Goal: Transaction & Acquisition: Purchase product/service

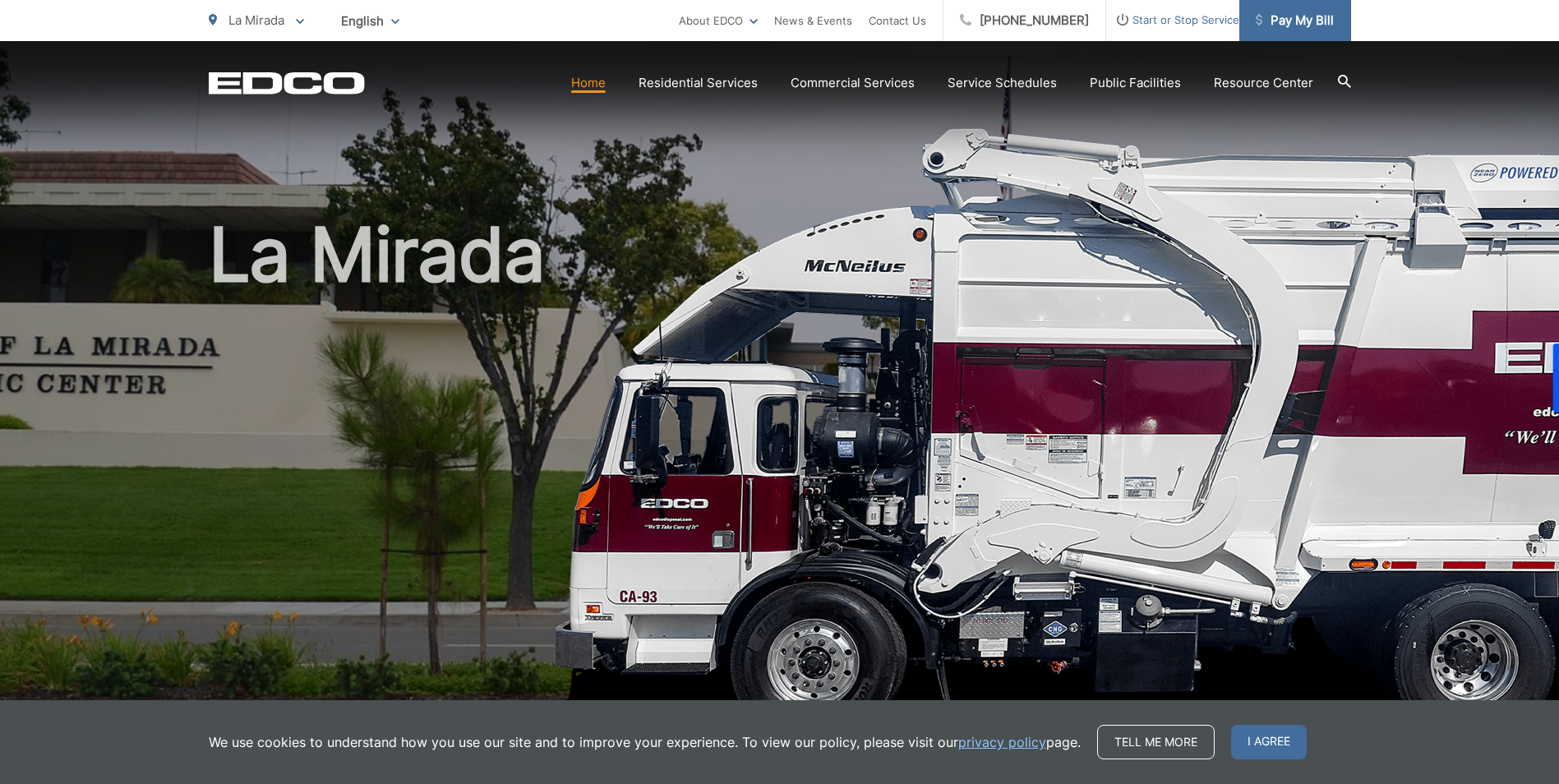
click at [1280, 12] on span "Pay My Bill" at bounding box center [1295, 21] width 78 height 20
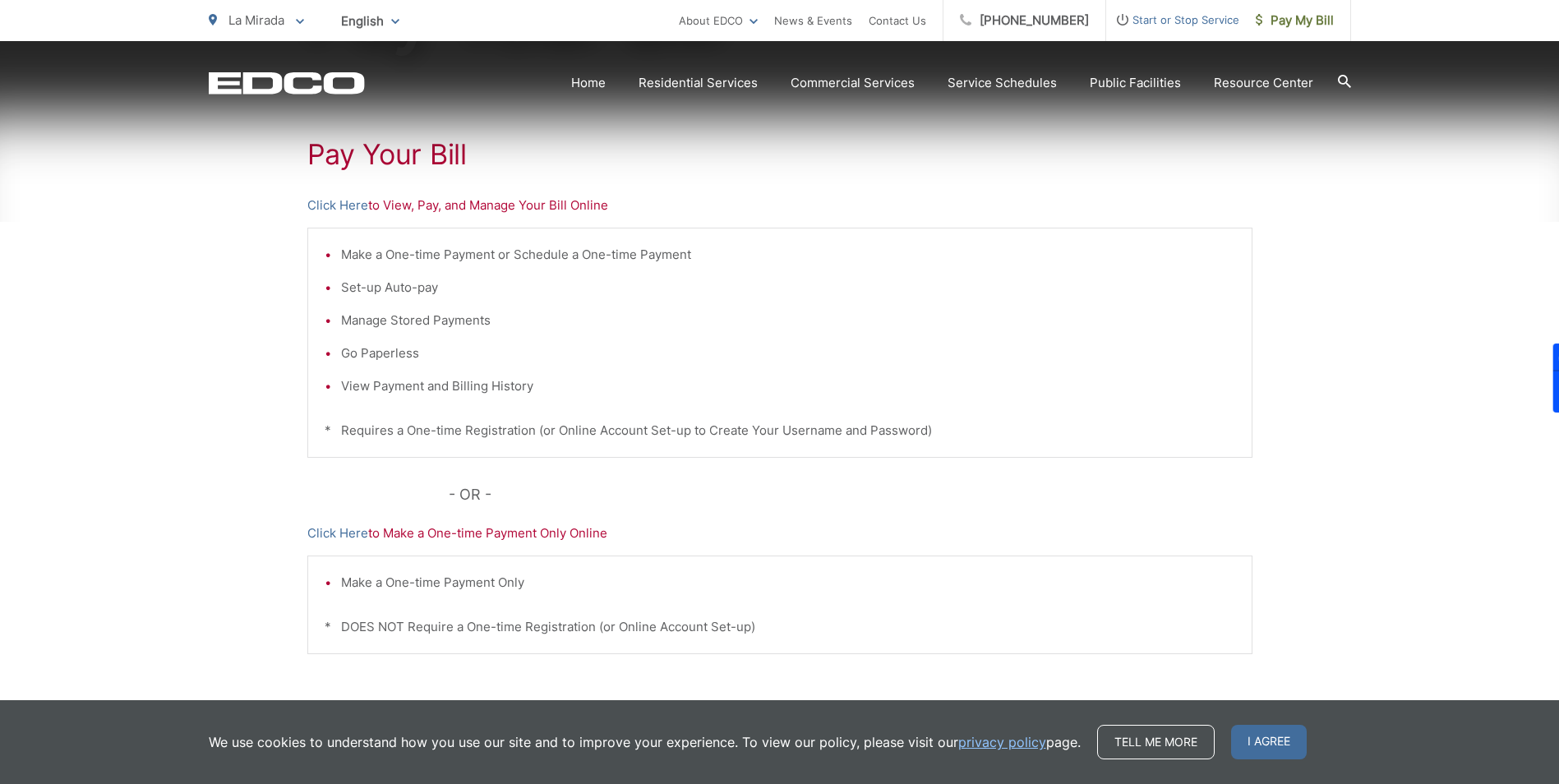
scroll to position [312, 0]
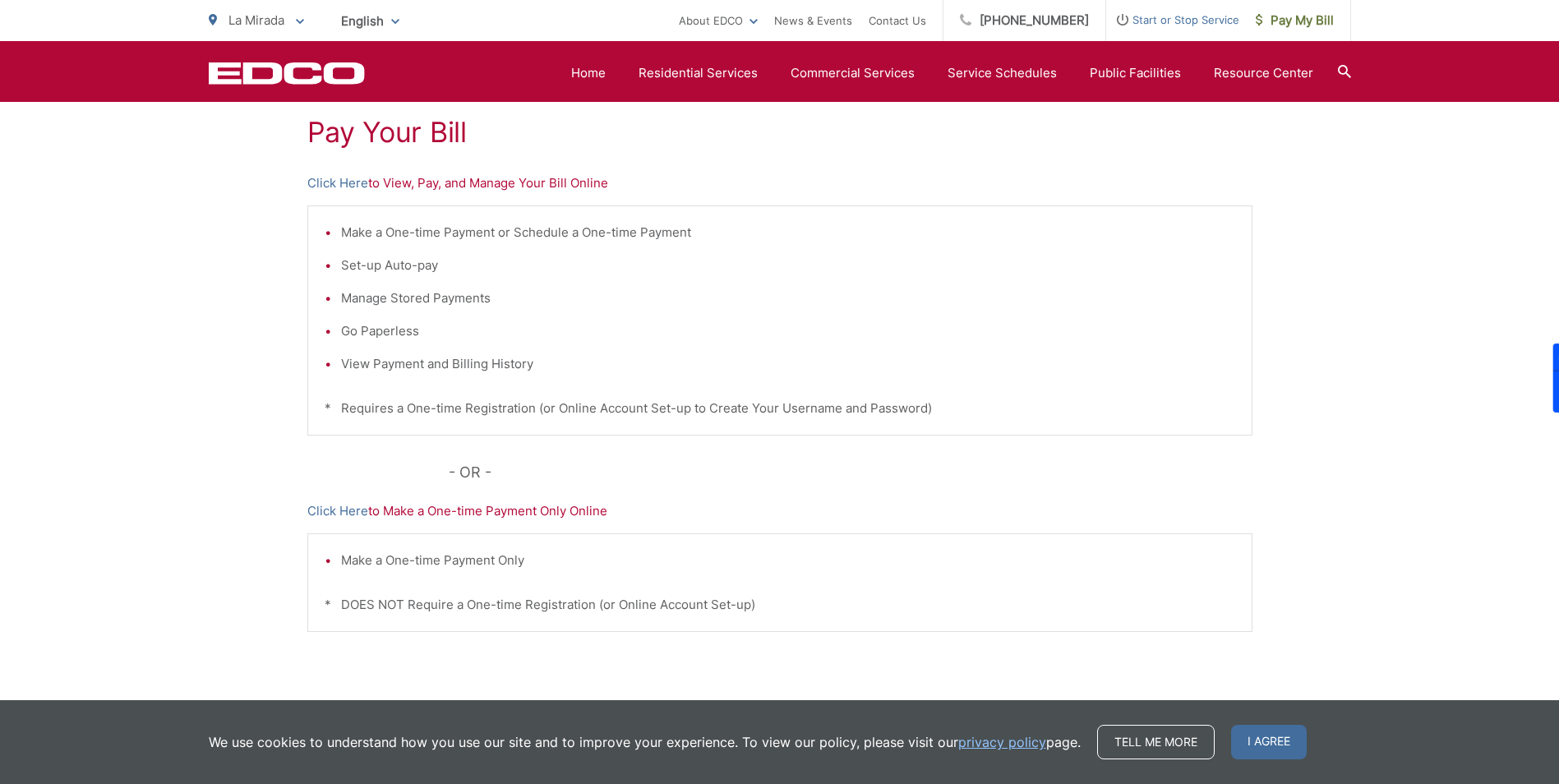
click at [1279, 750] on span "I agree" at bounding box center [1269, 742] width 75 height 35
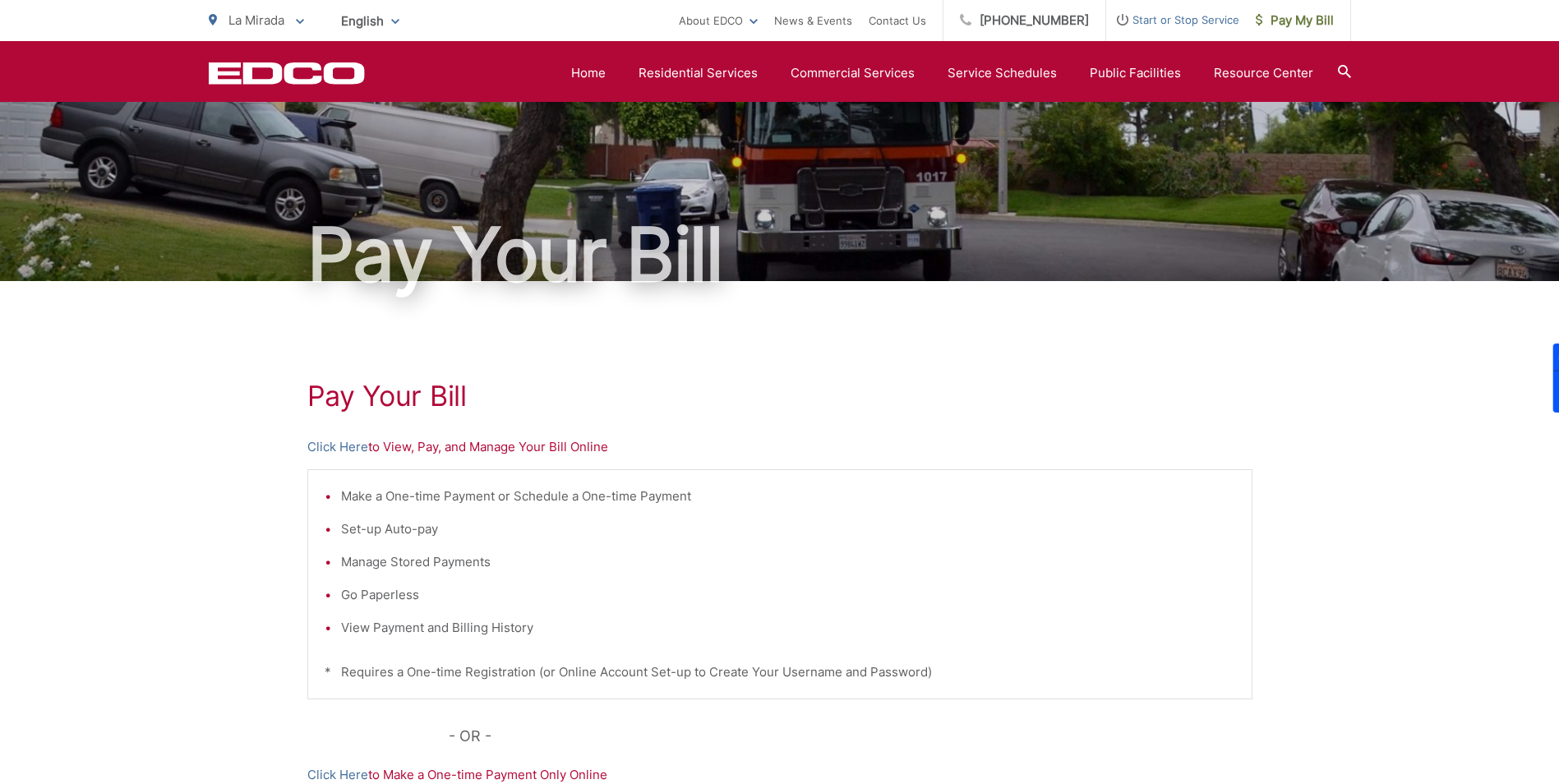
scroll to position [0, 0]
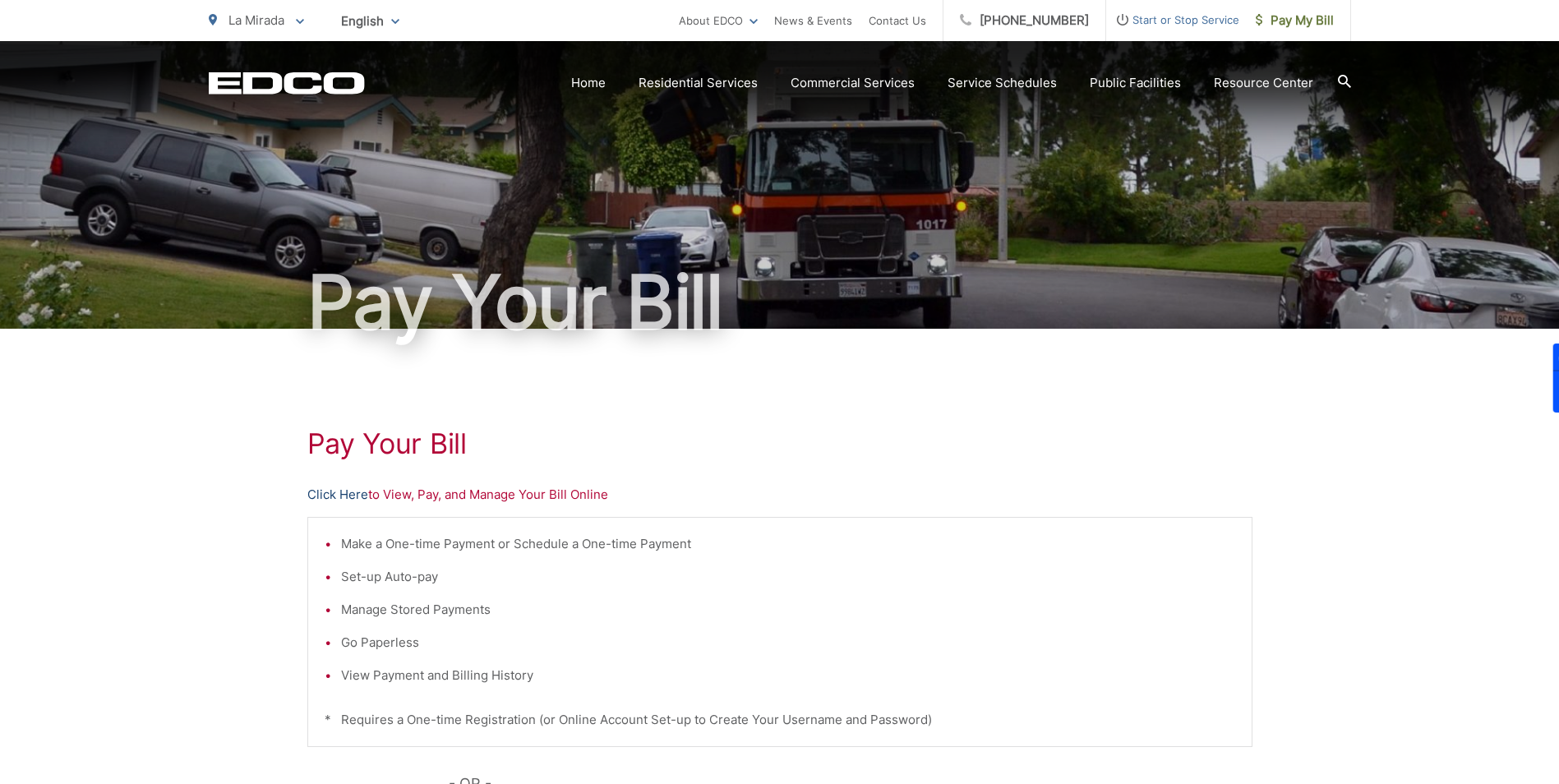
click at [335, 496] on link "Click Here" at bounding box center [338, 495] width 61 height 20
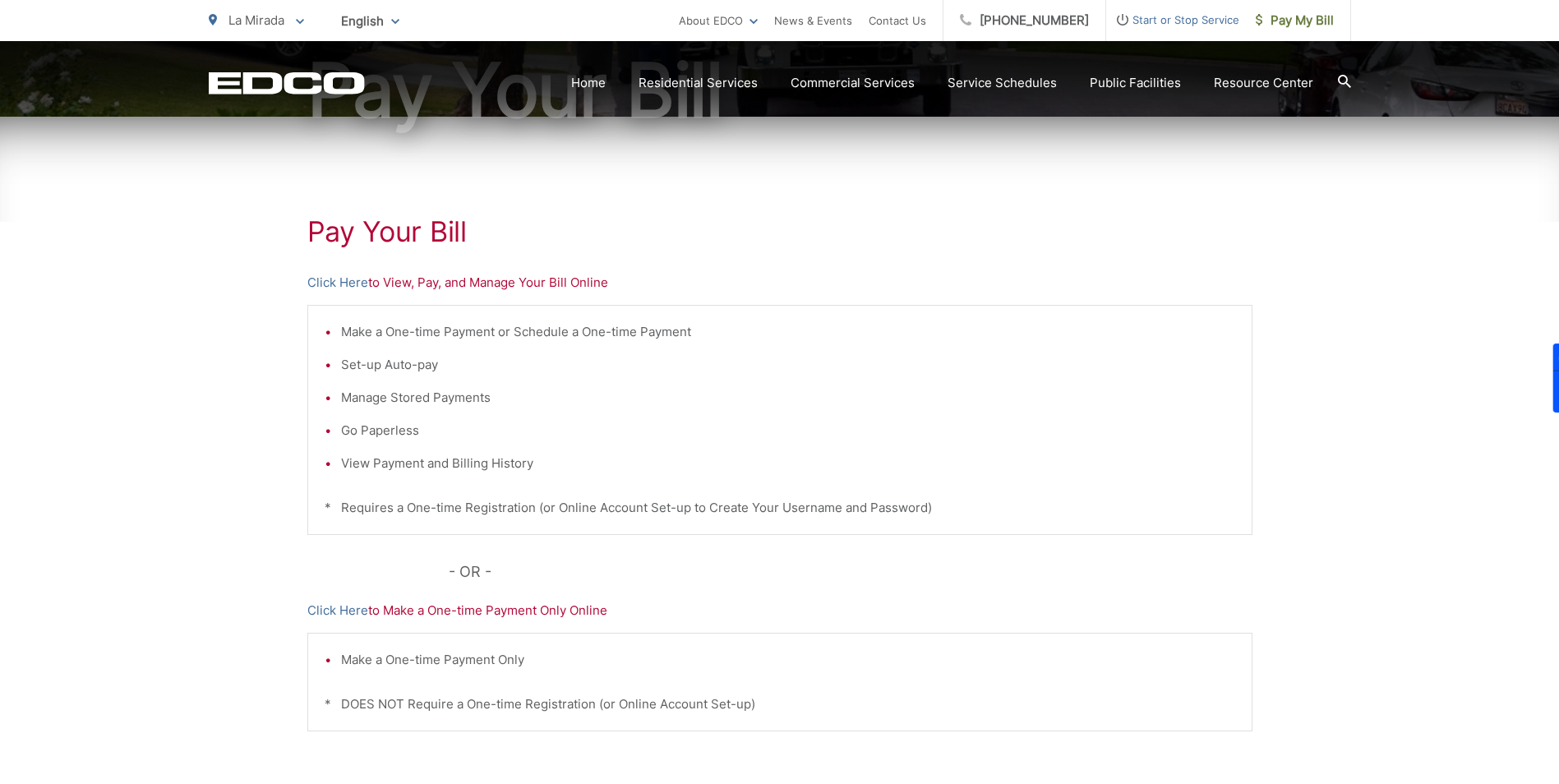
scroll to position [245, 0]
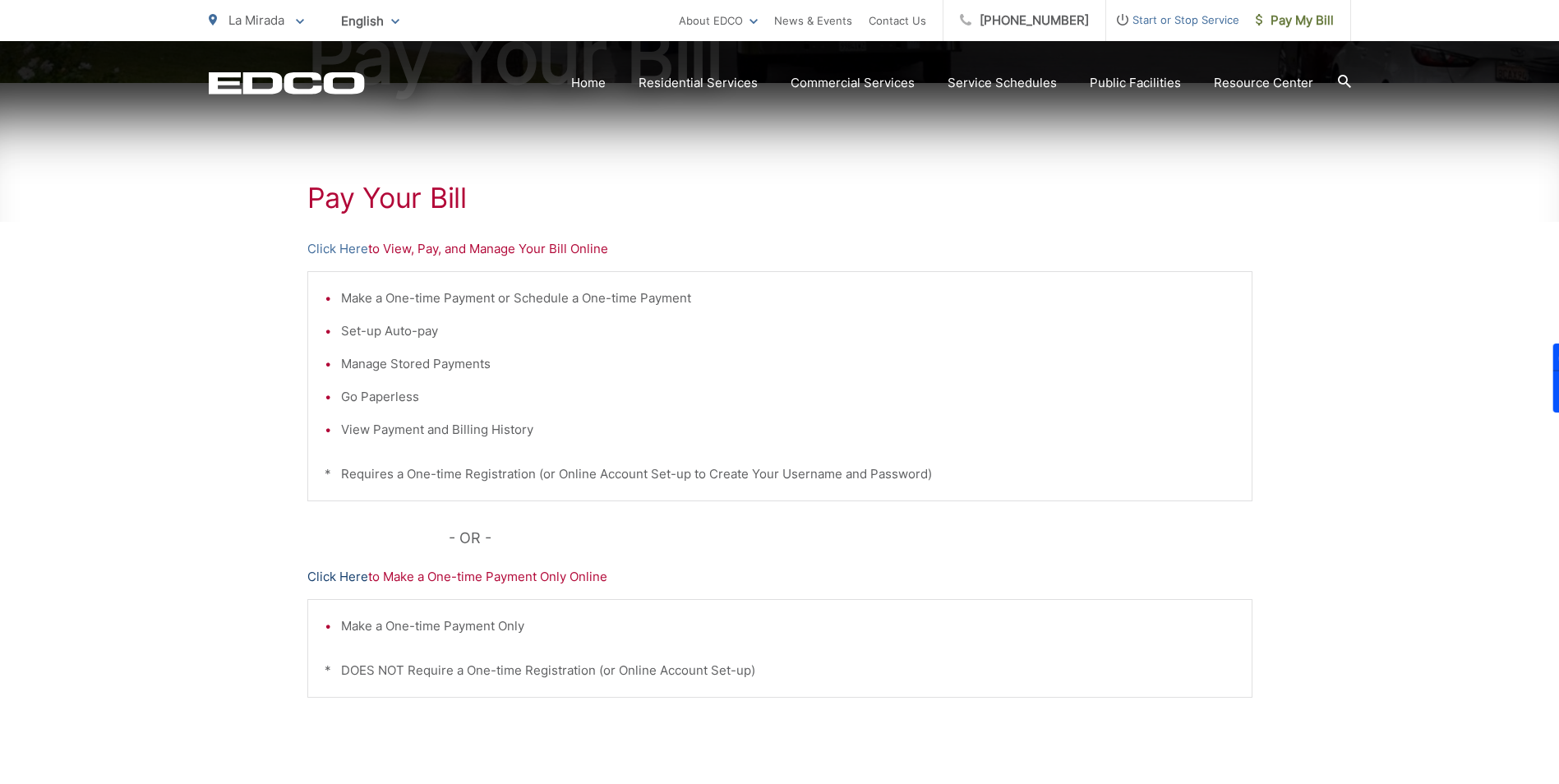
click at [351, 573] on link "Click Here" at bounding box center [338, 577] width 61 height 20
